Goal: Use online tool/utility: Use online tool/utility

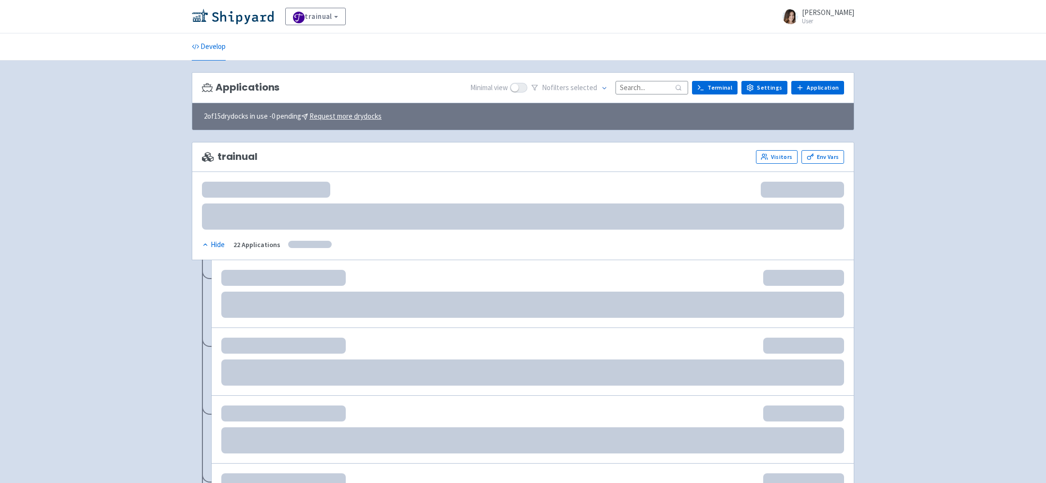
click at [634, 86] on input at bounding box center [651, 87] width 73 height 13
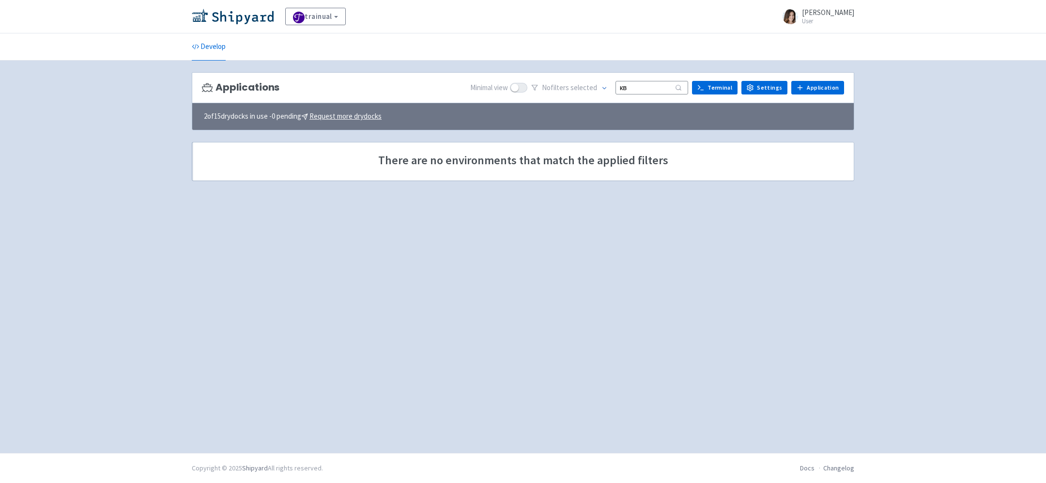
type input "к"
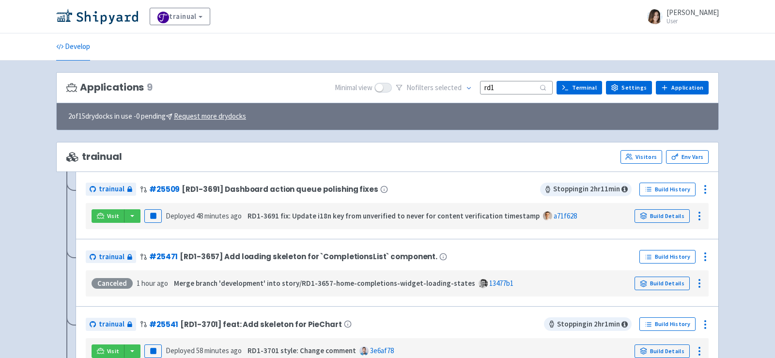
type input "rd1"
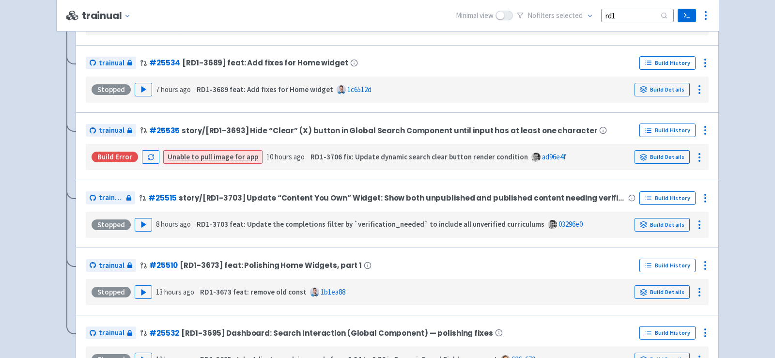
scroll to position [401, 0]
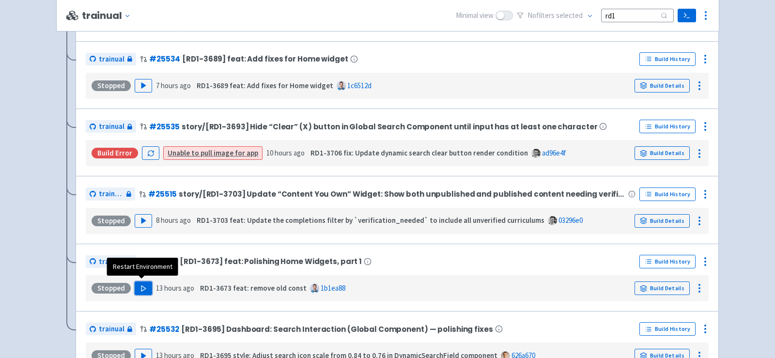
click at [147, 284] on button "Play" at bounding box center [143, 288] width 17 height 14
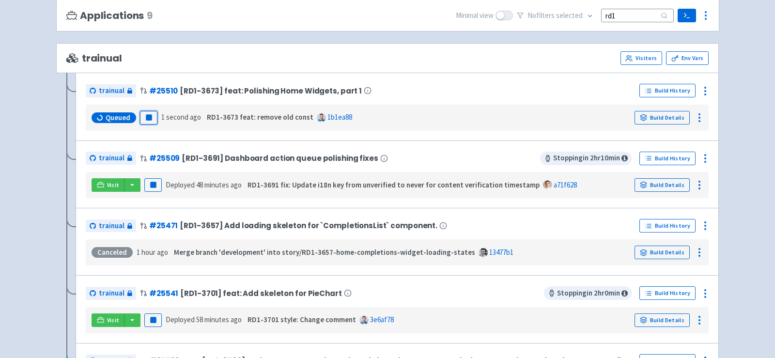
scroll to position [98, 0]
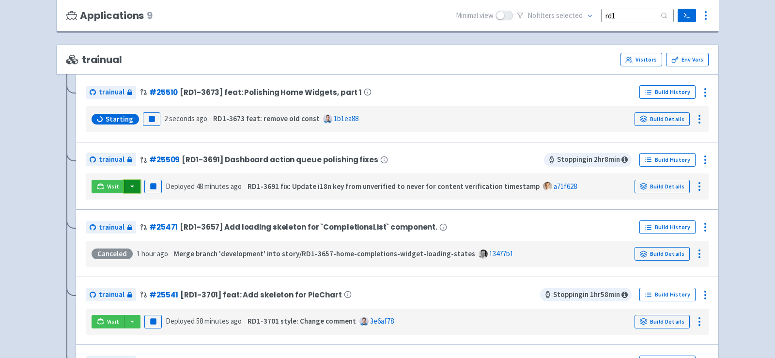
click at [133, 181] on button "button" at bounding box center [132, 187] width 16 height 14
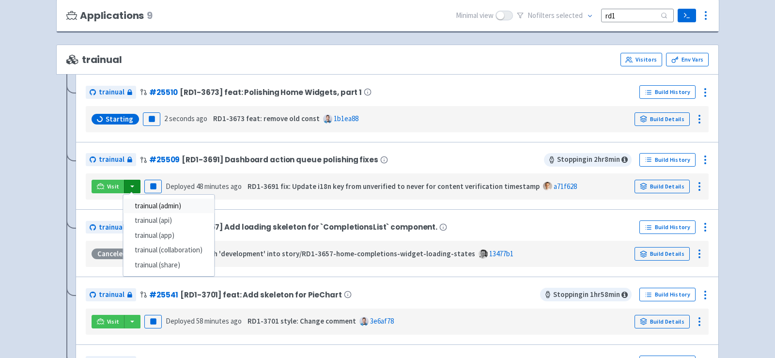
click at [152, 202] on link "trainual (admin)" at bounding box center [168, 206] width 91 height 15
